Goal: Find specific page/section: Find specific page/section

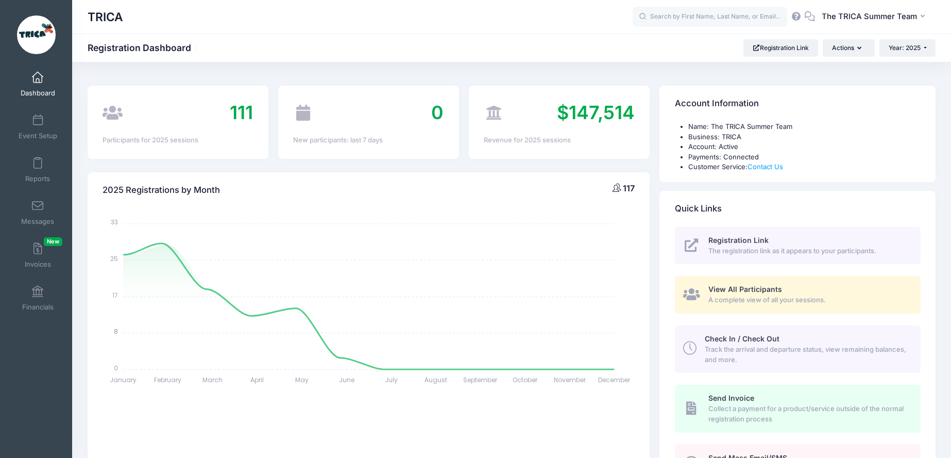
select select
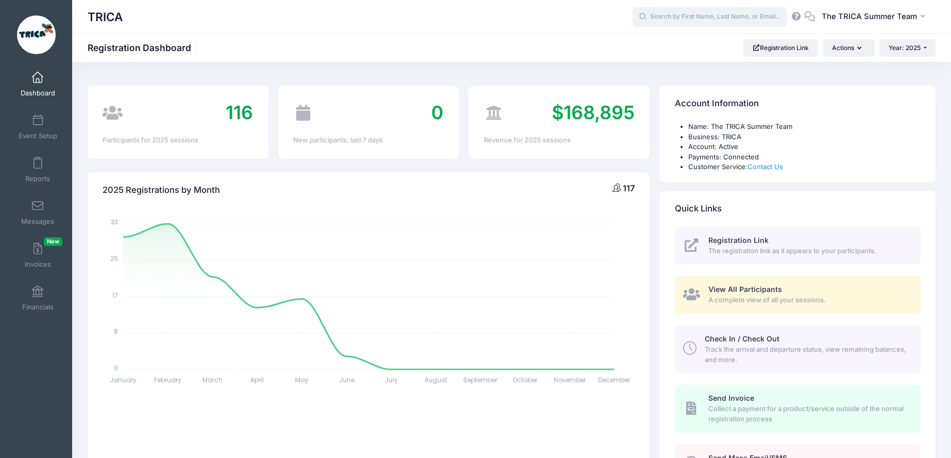
click at [662, 18] on input "text" at bounding box center [710, 17] width 155 height 21
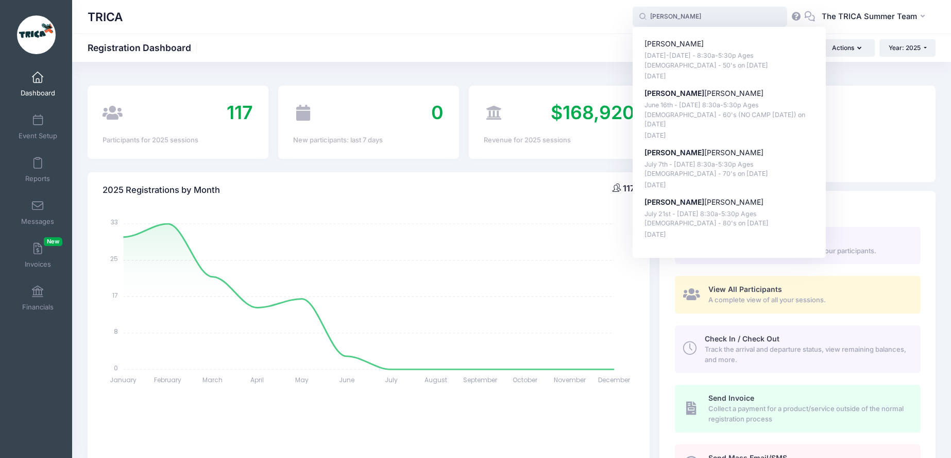
drag, startPoint x: 697, startPoint y: 15, endPoint x: 649, endPoint y: 16, distance: 47.9
click at [649, 16] on input "charlie" at bounding box center [710, 17] width 155 height 21
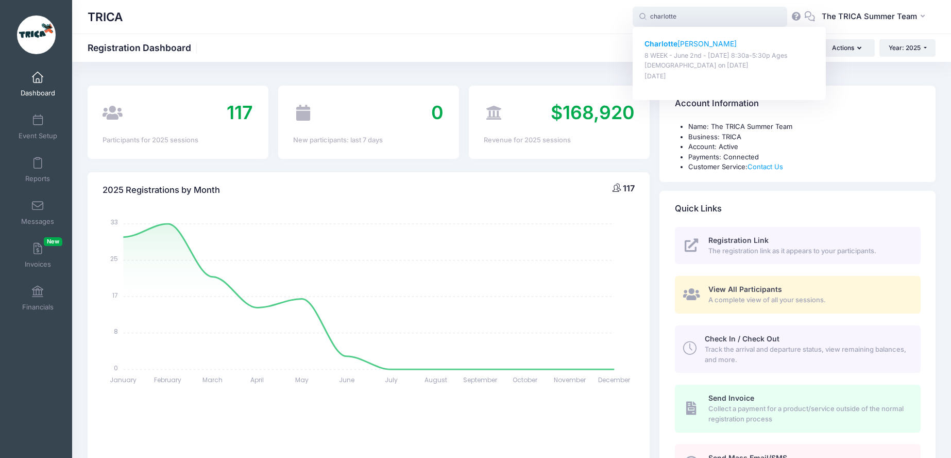
click at [687, 43] on p "Charlotte Hess" at bounding box center [730, 44] width 170 height 11
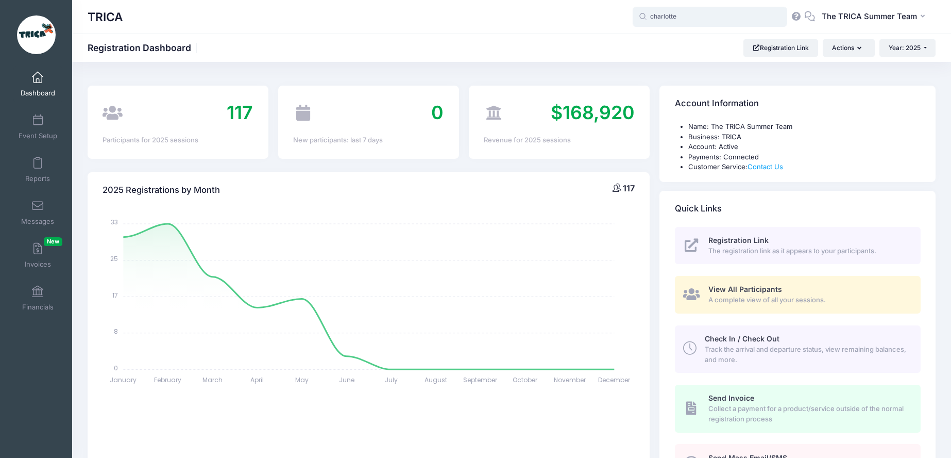
type input "Charlotte Hess (8 WEEK - June 2nd - August 1st - 8:30a-5:30p Ages 7-9, Jun-02, …"
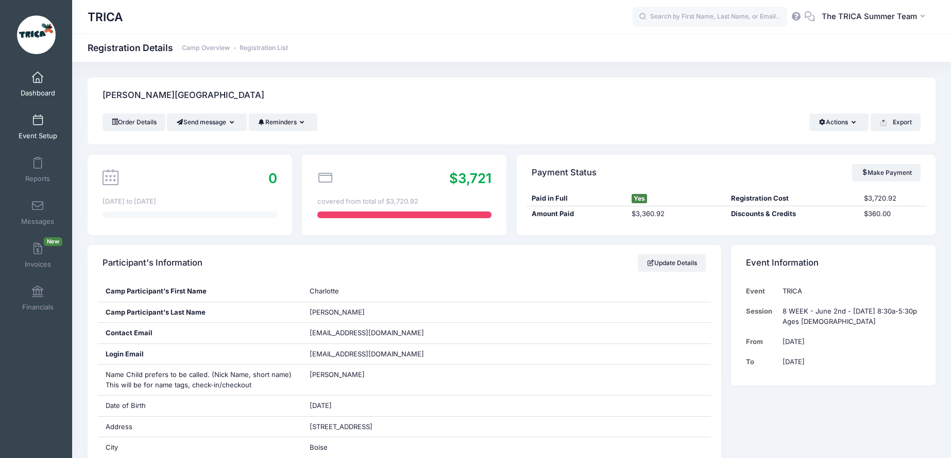
click at [28, 127] on link "Event Setup" at bounding box center [37, 127] width 49 height 36
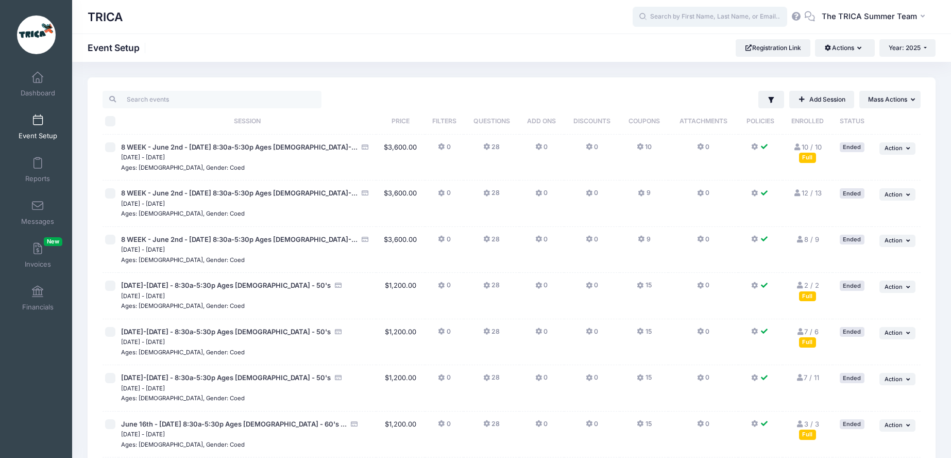
click at [658, 19] on input "text" at bounding box center [710, 17] width 155 height 21
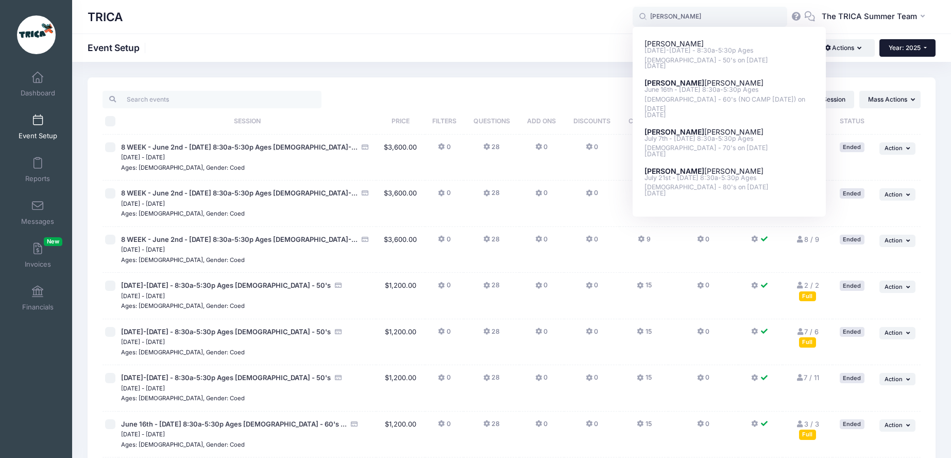
click at [922, 52] on button "Year: 2025" at bounding box center [908, 48] width 56 height 18
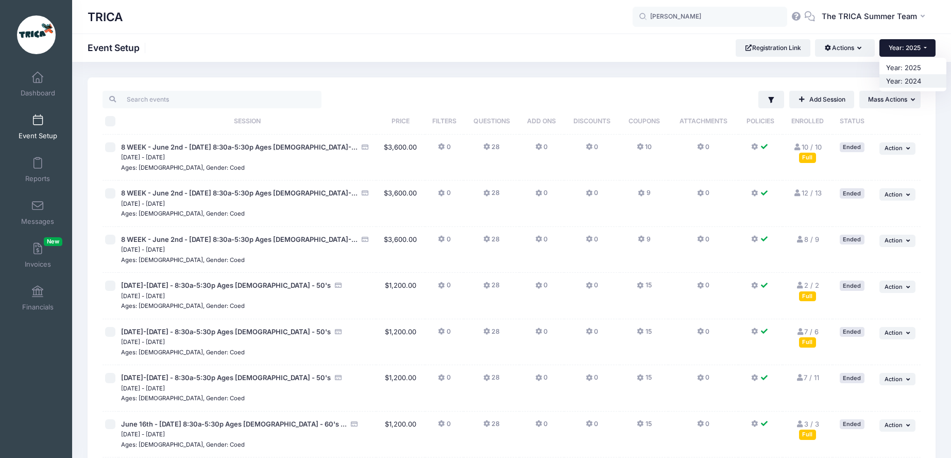
click at [904, 80] on link "Year: 2024" at bounding box center [913, 80] width 67 height 13
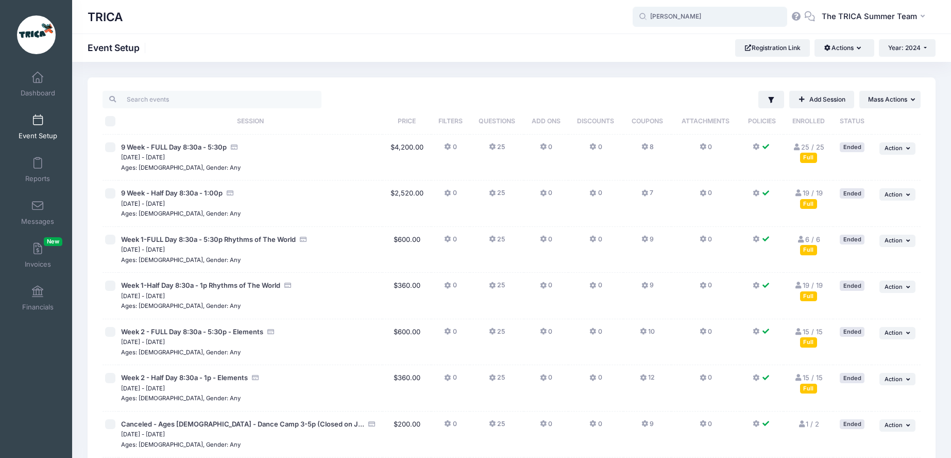
click at [707, 18] on input "[PERSON_NAME]" at bounding box center [710, 17] width 155 height 21
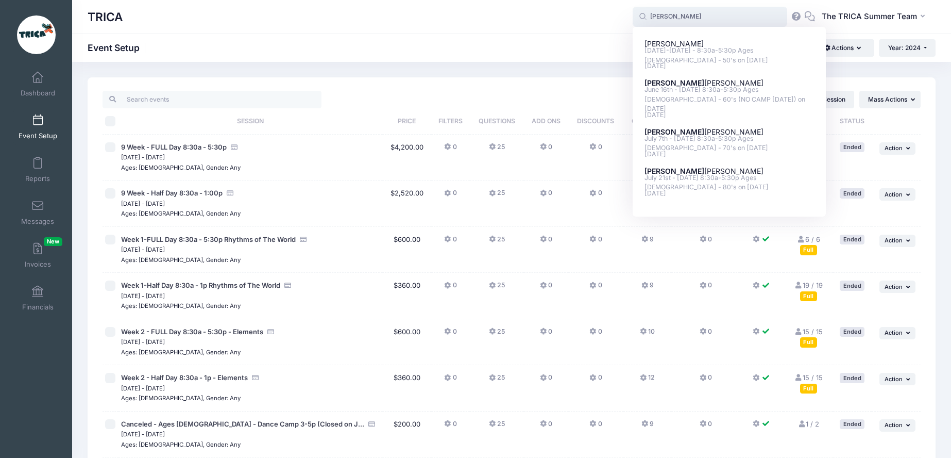
drag, startPoint x: 706, startPoint y: 17, endPoint x: 641, endPoint y: 20, distance: 65.0
click at [641, 20] on span "charlie charlie Imogene Scott June 2nd-13th - 8:30a-5:30p Ages 3-4 - 50's on Ju…" at bounding box center [710, 17] width 155 height 21
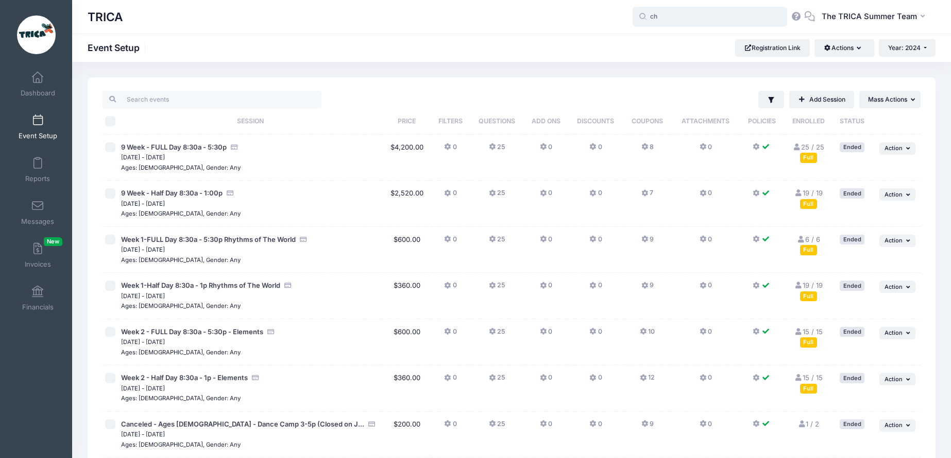
type input "c"
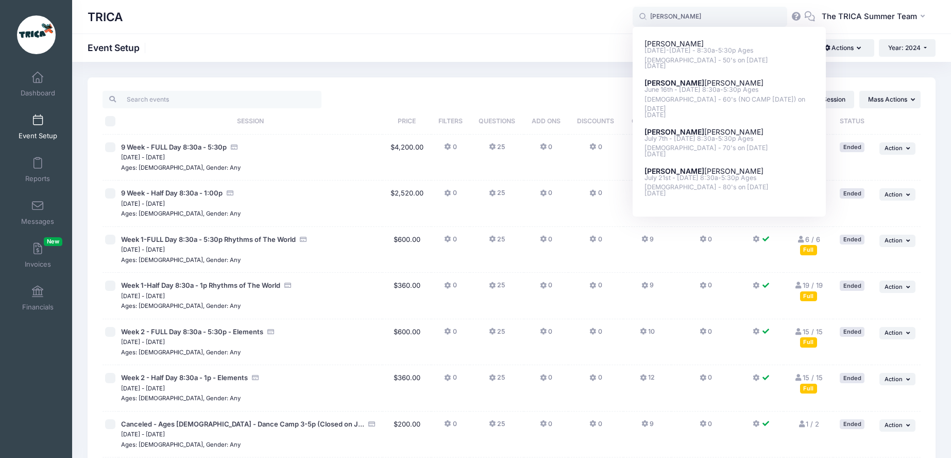
click at [514, 43] on div "TRICA Event Setup Registration Link Actions Manage Registration Links Customiza…" at bounding box center [511, 48] width 879 height 18
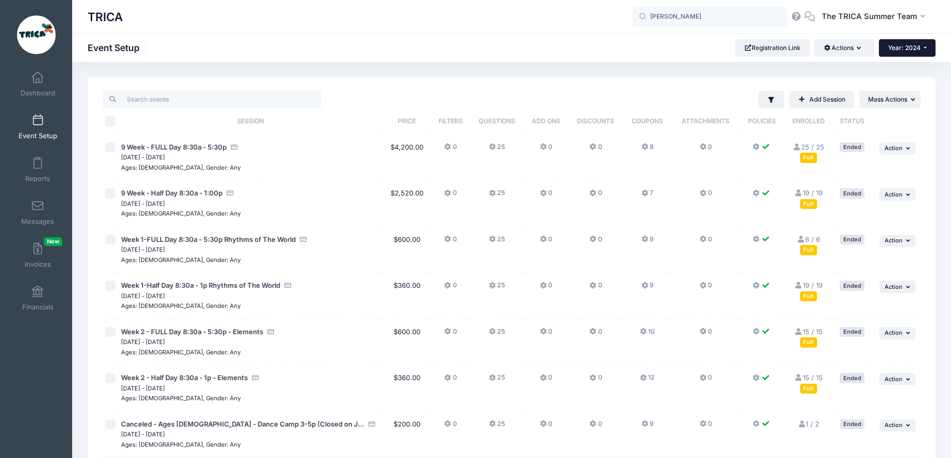
click at [912, 52] on button "Year: 2024" at bounding box center [907, 48] width 57 height 18
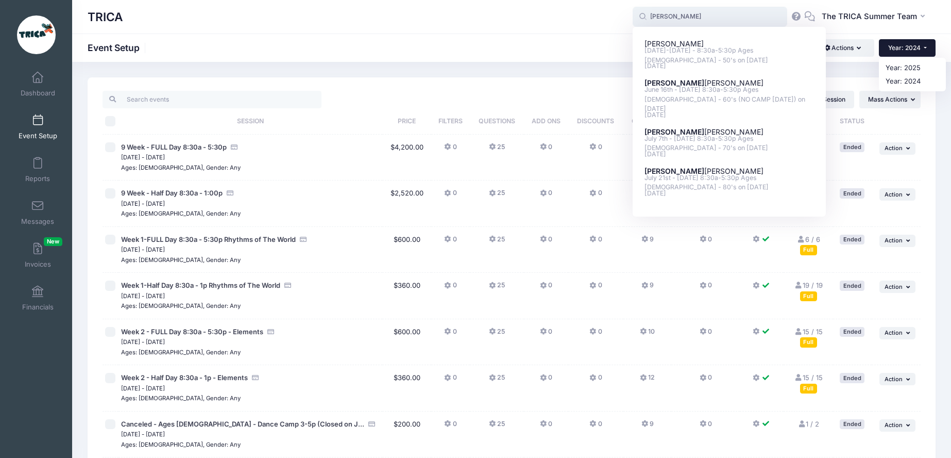
drag, startPoint x: 689, startPoint y: 22, endPoint x: 642, endPoint y: 16, distance: 47.2
click at [642, 16] on span "charlie charlie Imogene Scott June 2nd-13th - 8:30a-5:30p Ages 3-4 - 50's on Ju…" at bounding box center [710, 17] width 155 height 21
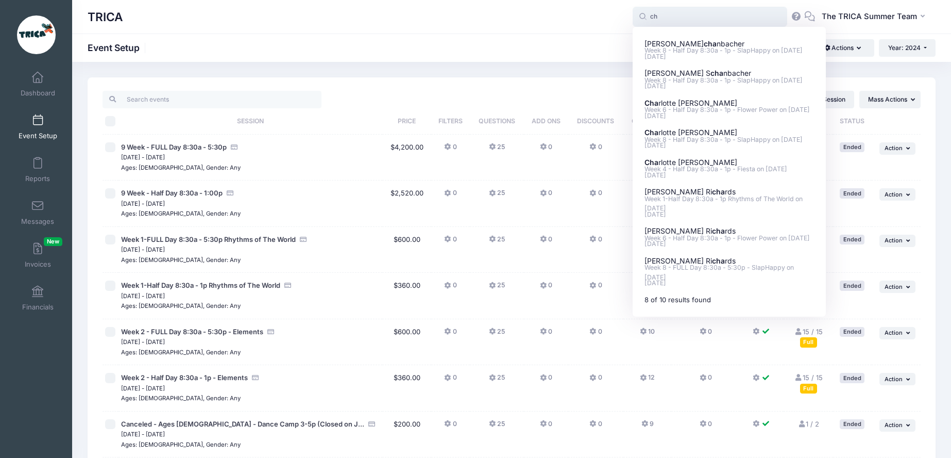
type input "c"
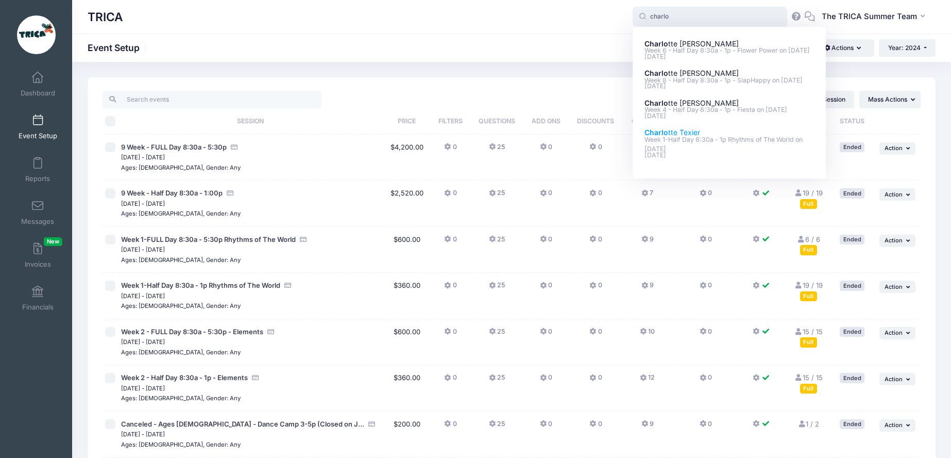
click at [683, 138] on p "Charlo tte Texier" at bounding box center [730, 132] width 170 height 11
type input "Charlotte Texier (Week 1-Half Day 8:30a - 1p Rhythms of The World, Jun-03, 2024)"
